Goal: Task Accomplishment & Management: Use online tool/utility

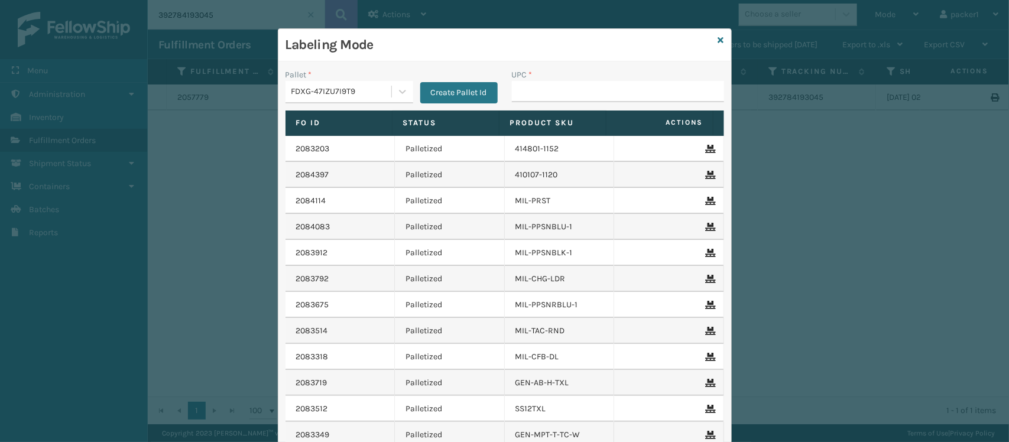
click at [641, 90] on input "UPC *" at bounding box center [618, 91] width 212 height 21
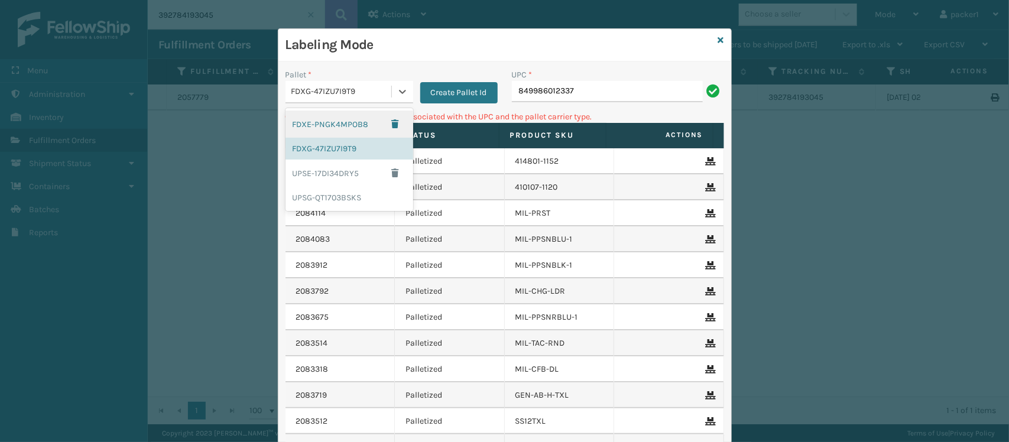
click at [377, 93] on div "FDXG-47IZU7I9T9" at bounding box center [341, 92] width 101 height 12
click at [311, 198] on div "UPSG-QT1703BSKS" at bounding box center [349, 198] width 128 height 22
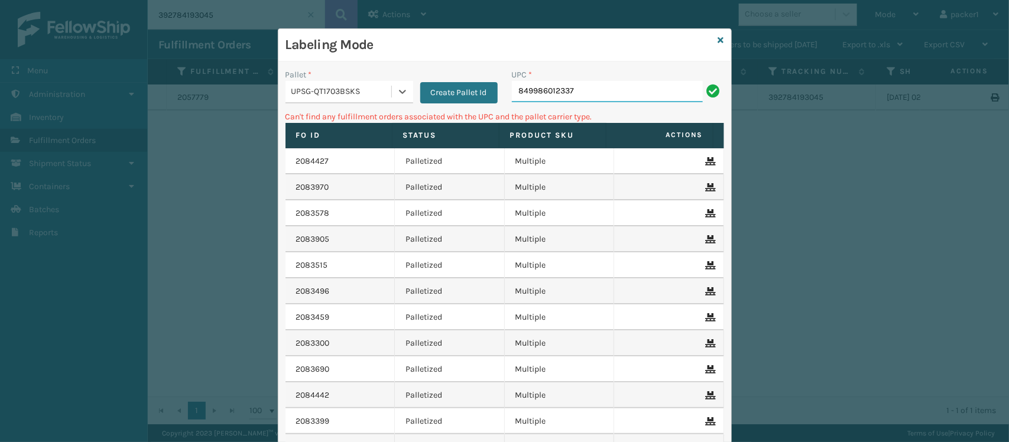
click at [583, 83] on input "849986012337" at bounding box center [607, 91] width 191 height 21
click at [313, 77] on div "Pallet *" at bounding box center [349, 75] width 128 height 12
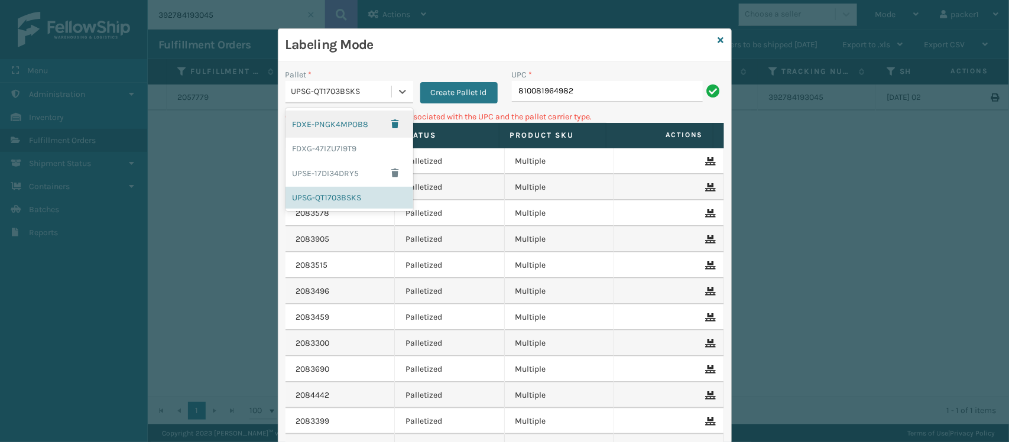
click at [320, 97] on div "UPSG-QT1703BSKS" at bounding box center [341, 92] width 101 height 12
click at [324, 154] on div "FDXG-47IZU7I9T9" at bounding box center [349, 149] width 128 height 22
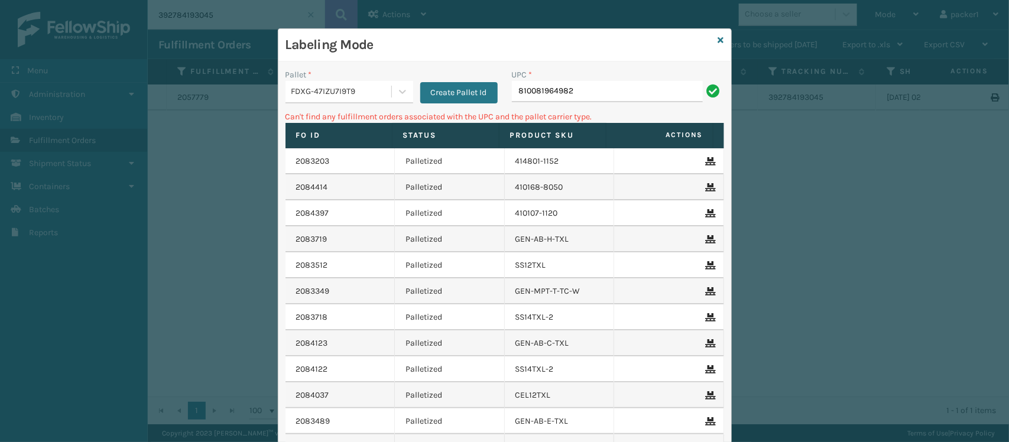
click at [655, 81] on div "UPC * 810081964982" at bounding box center [618, 86] width 212 height 34
click at [655, 86] on input "810081964982" at bounding box center [607, 91] width 191 height 21
